Goal: Information Seeking & Learning: Learn about a topic

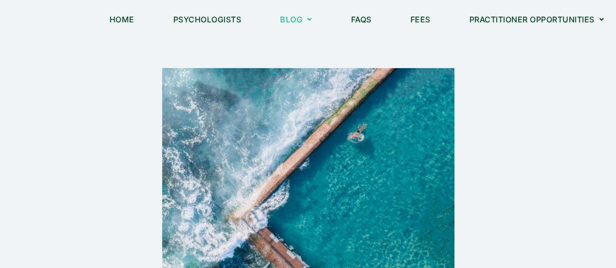
click at [406, 24] on link "Fees" at bounding box center [420, 19] width 44 height 22
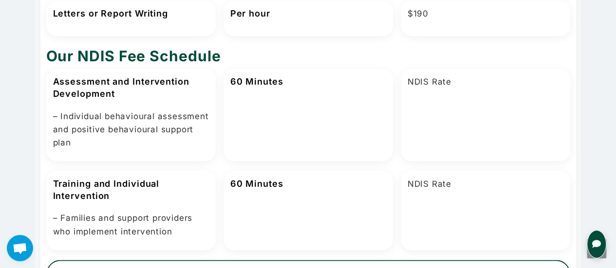
scroll to position [682, 0]
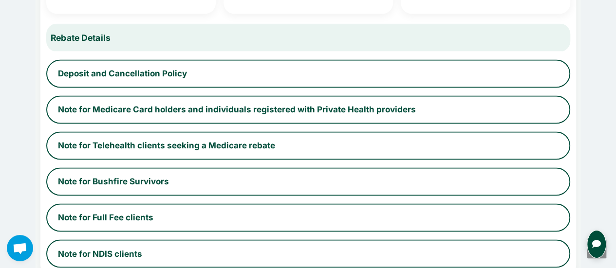
click at [372, 40] on button "Rebate Details" at bounding box center [307, 37] width 539 height 29
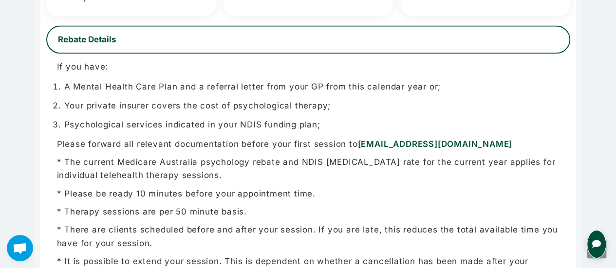
scroll to position [917, 0]
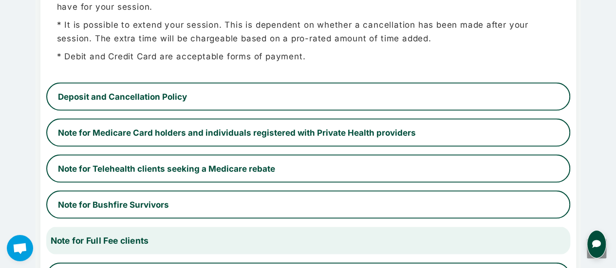
click at [516, 236] on button "Note for Full Fee clients" at bounding box center [307, 240] width 539 height 29
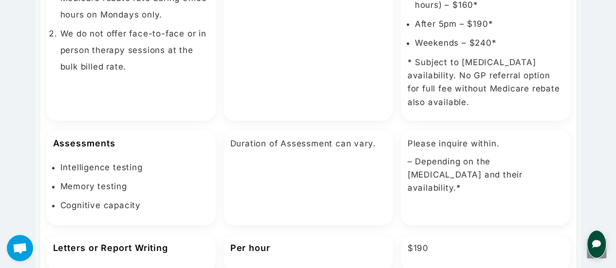
scroll to position [0, 0]
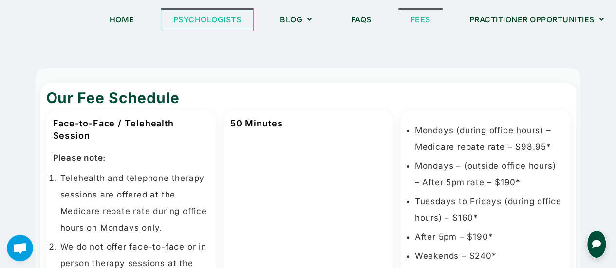
click at [180, 22] on link "Psychologists" at bounding box center [207, 19] width 92 height 22
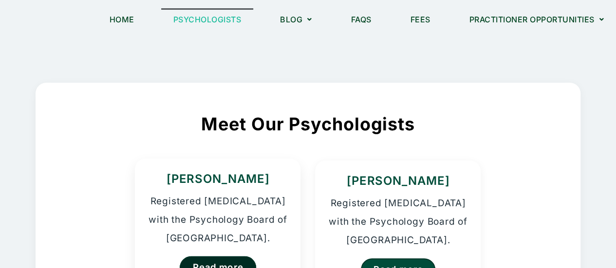
click at [216, 257] on link "Read more" at bounding box center [218, 267] width 77 height 23
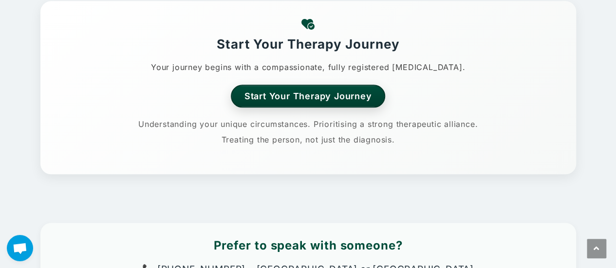
scroll to position [704, 0]
